Goal: Task Accomplishment & Management: Use online tool/utility

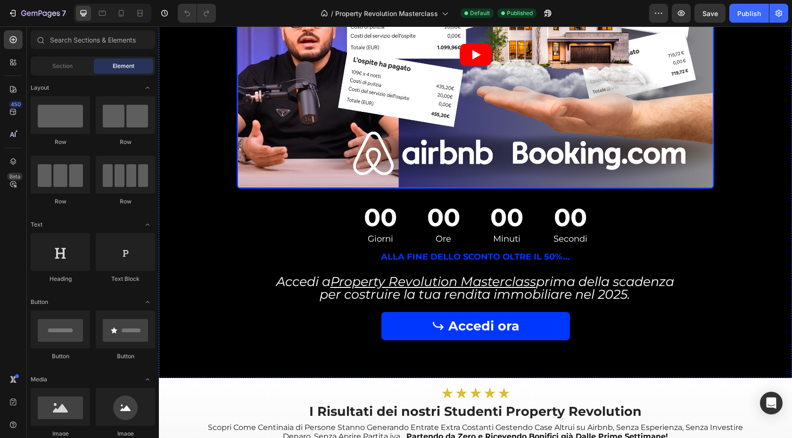
scroll to position [425, 0]
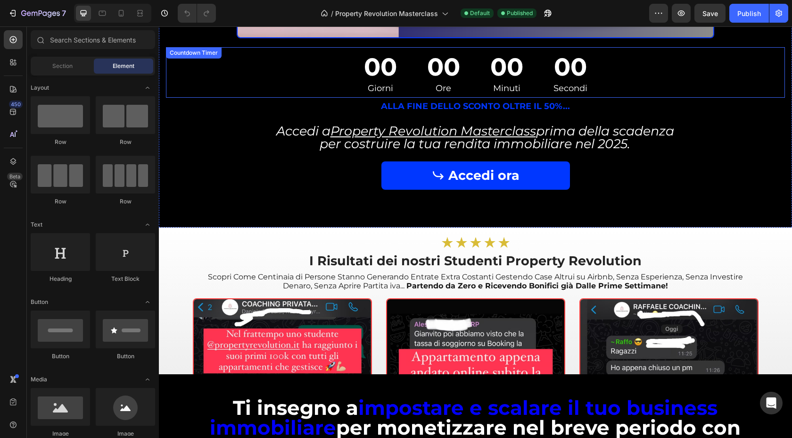
click at [447, 70] on div "00" at bounding box center [443, 67] width 33 height 32
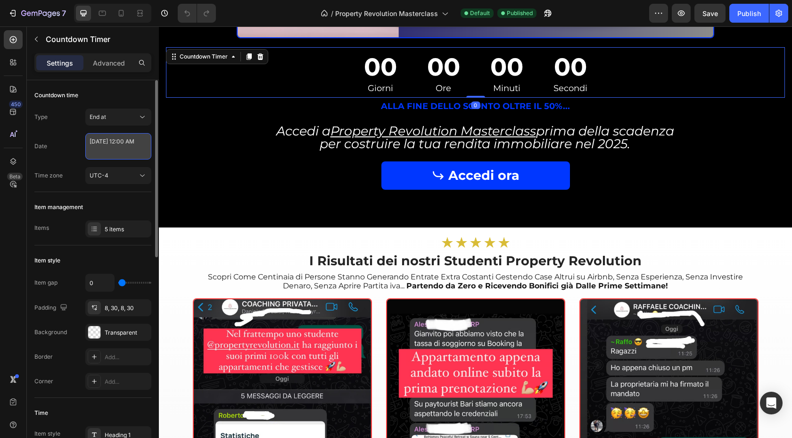
click at [121, 157] on textarea "[DATE] 12:00 AM" at bounding box center [118, 146] width 66 height 26
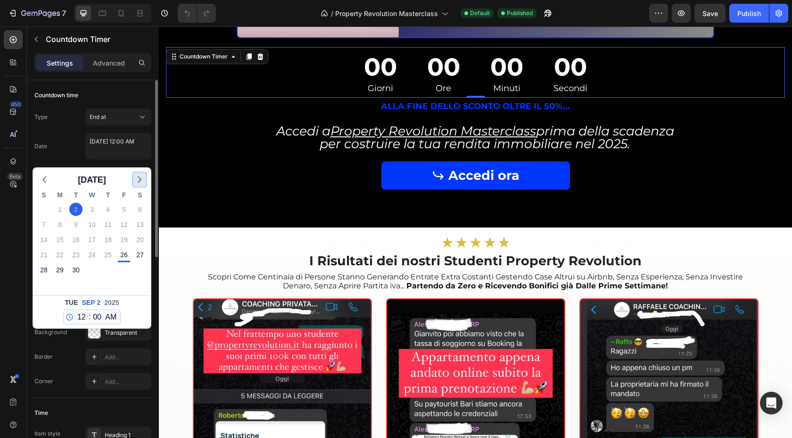
click at [143, 177] on icon "button" at bounding box center [139, 179] width 11 height 11
click at [48, 224] on div "5" at bounding box center [43, 224] width 13 height 13
type textarea "[DATE] 12:00 AM"
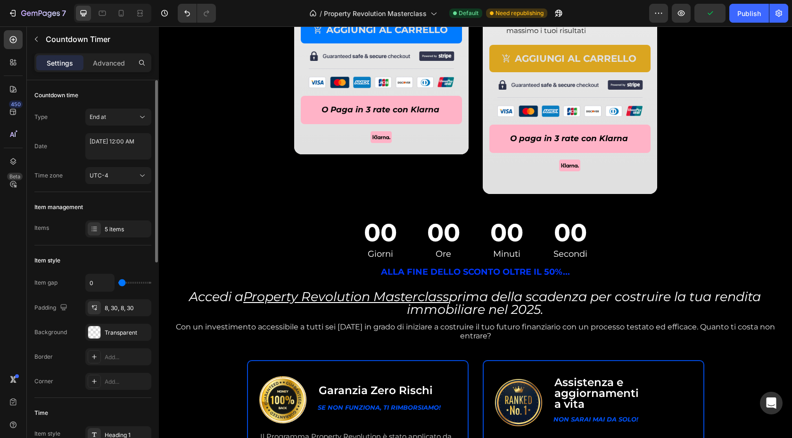
scroll to position [3419, 0]
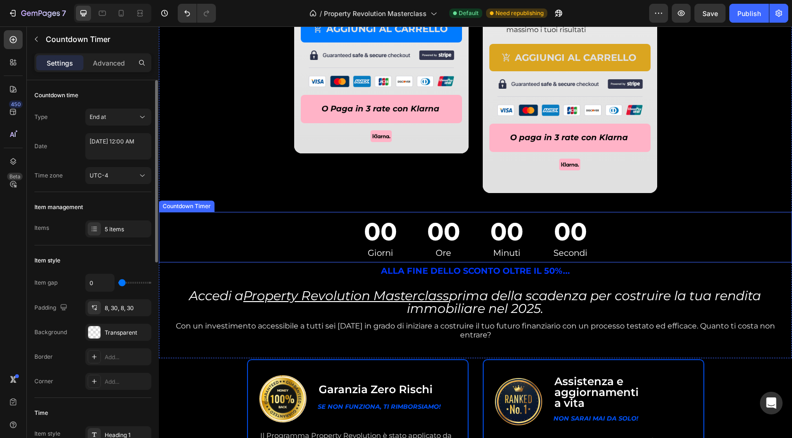
click at [386, 226] on div "00" at bounding box center [380, 231] width 33 height 32
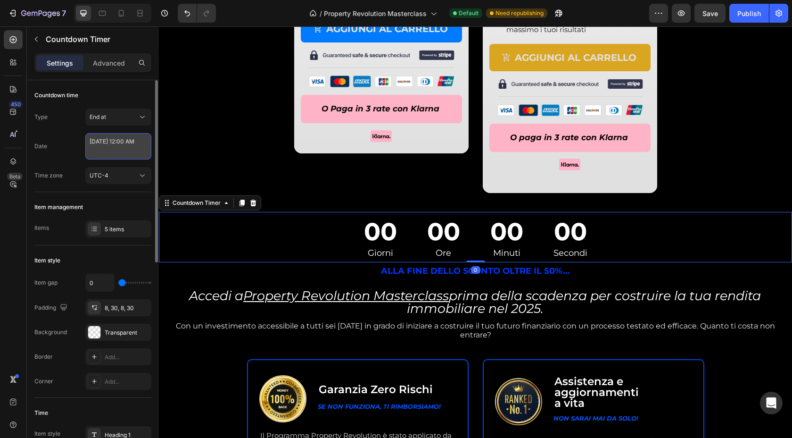
click at [123, 149] on textarea "[DATE] 12:00 AM" at bounding box center [118, 146] width 66 height 26
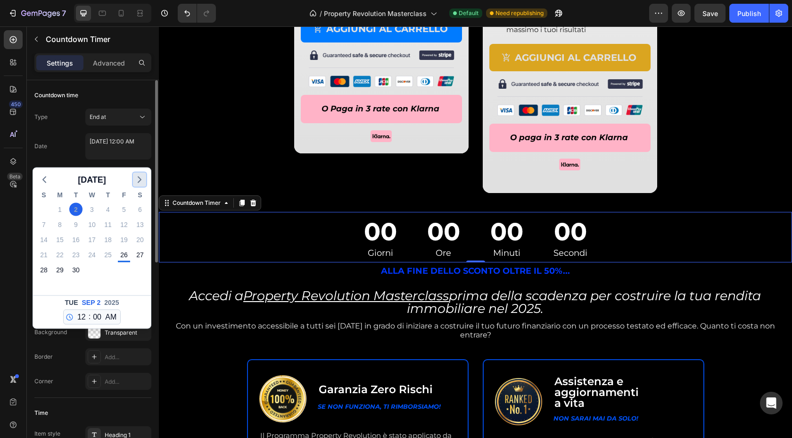
click at [136, 174] on icon "button" at bounding box center [139, 179] width 11 height 11
click at [49, 224] on div "5" at bounding box center [43, 224] width 13 height 13
type textarea "[DATE] 12:00 AM"
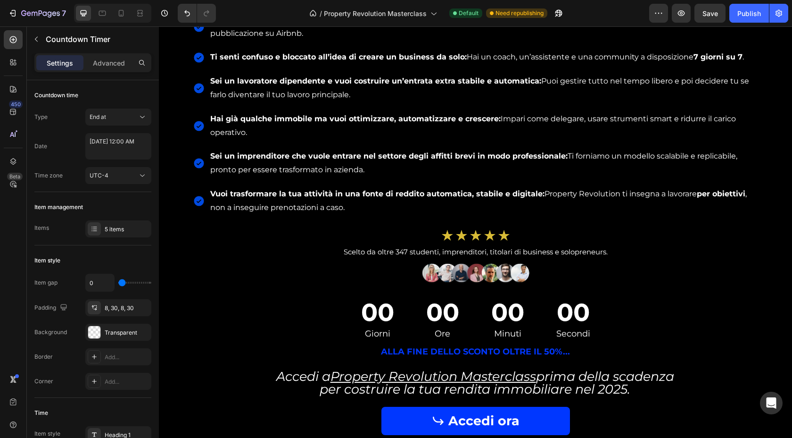
scroll to position [5111, 0]
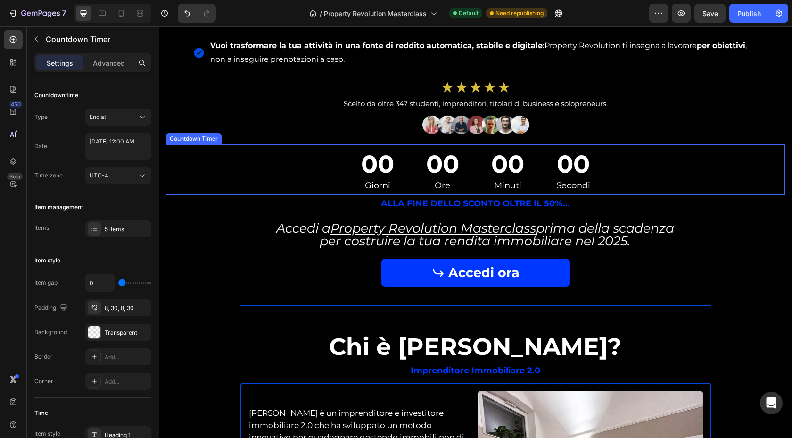
click at [355, 161] on div "00 Giorni" at bounding box center [377, 169] width 61 height 50
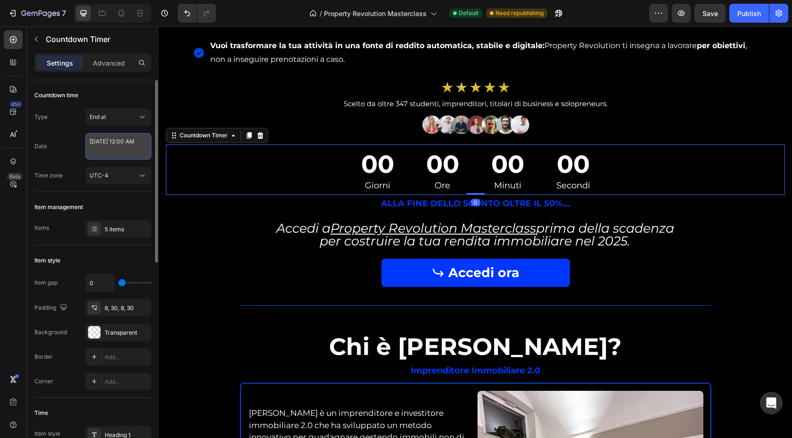
click at [122, 149] on textarea "[DATE] 12:00 AM" at bounding box center [118, 146] width 66 height 26
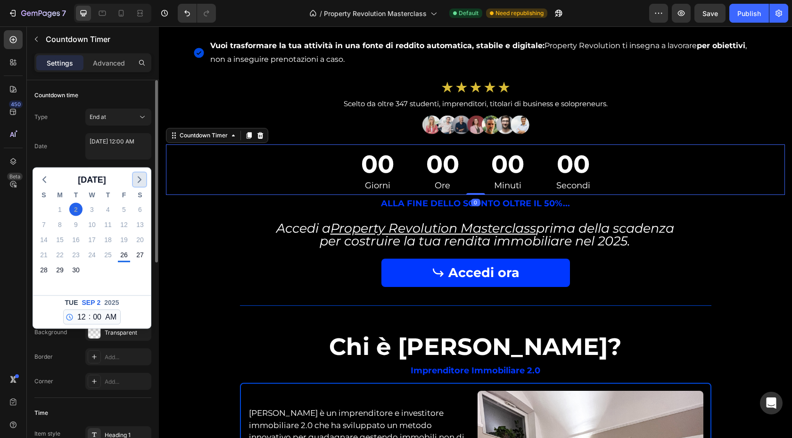
click at [135, 179] on icon "button" at bounding box center [139, 179] width 11 height 11
click at [46, 220] on div "5" at bounding box center [43, 224] width 13 height 13
type textarea "[DATE] 12:00 AM"
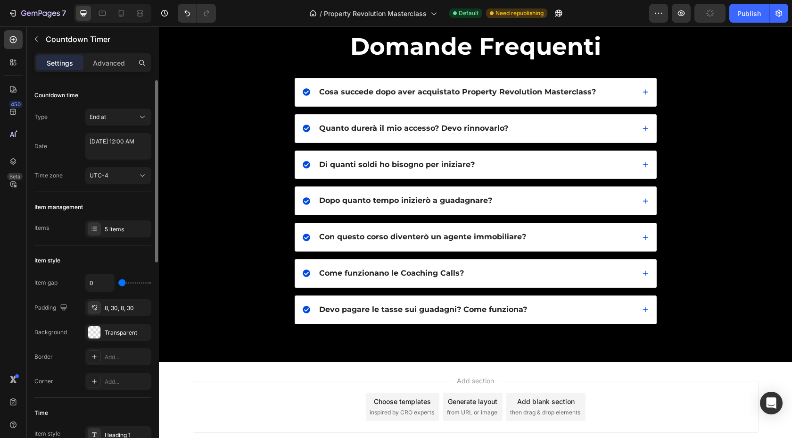
scroll to position [7894, 0]
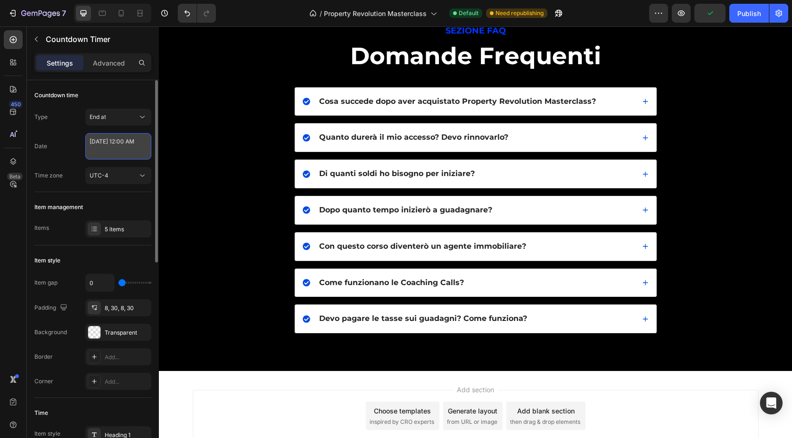
click at [127, 149] on textarea "[DATE] 12:00 AM" at bounding box center [118, 146] width 66 height 26
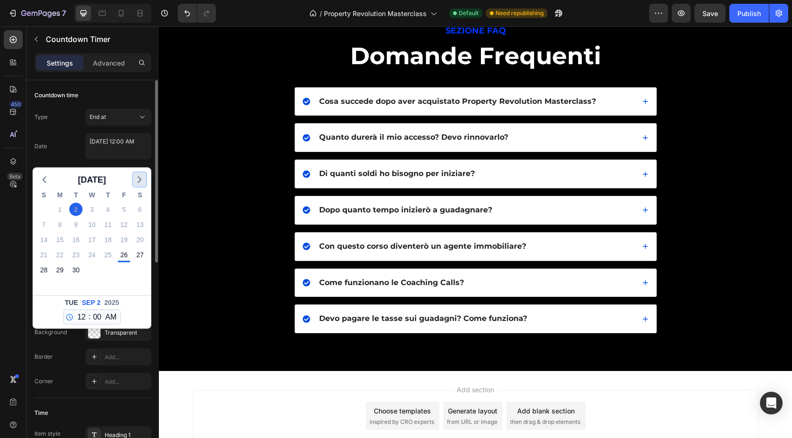
click at [140, 184] on icon "button" at bounding box center [139, 179] width 11 height 11
click at [45, 224] on div "5" at bounding box center [43, 224] width 13 height 13
type textarea "[DATE] 12:00 AM"
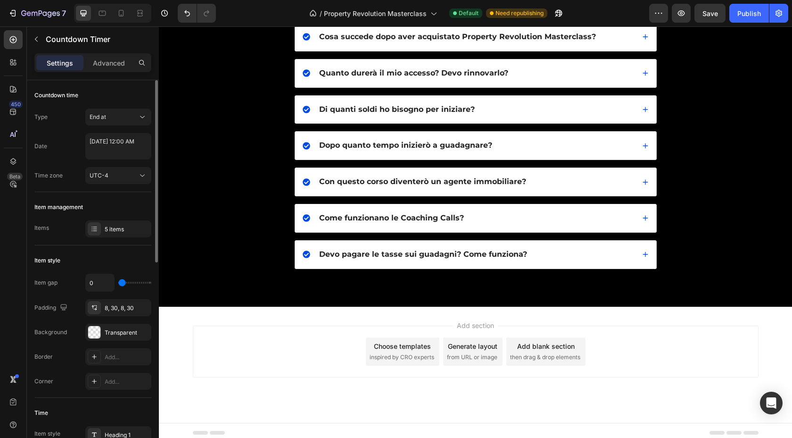
scroll to position [8277, 0]
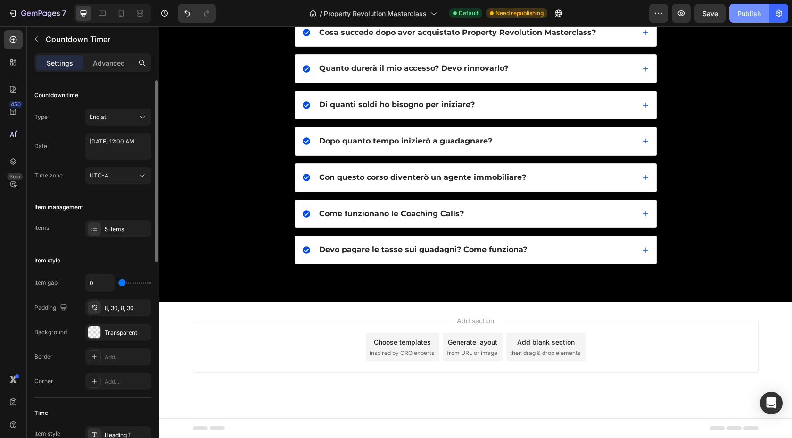
click at [743, 13] on div "Publish" at bounding box center [749, 13] width 24 height 10
